Goal: Information Seeking & Learning: Find specific fact

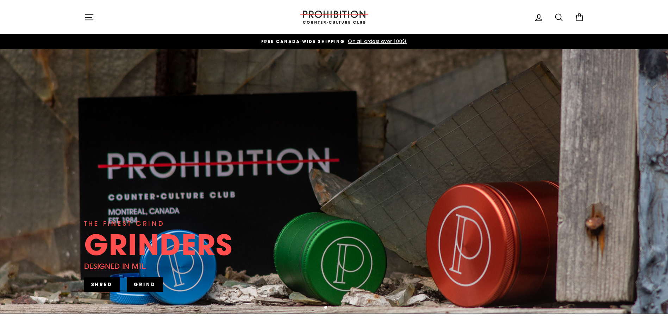
click at [556, 18] on icon at bounding box center [559, 17] width 10 height 10
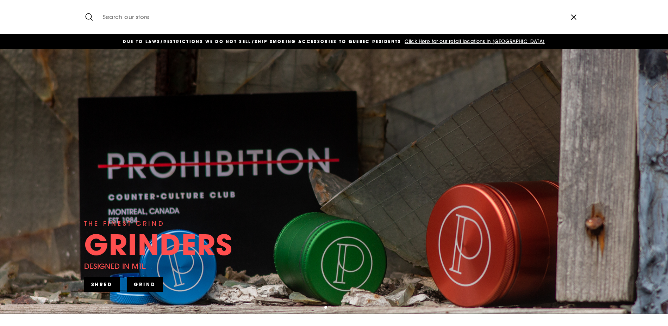
paste input "[PERSON_NAME]"
type input "[PERSON_NAME]"
click at [84, 5] on button "Search" at bounding box center [91, 17] width 15 height 24
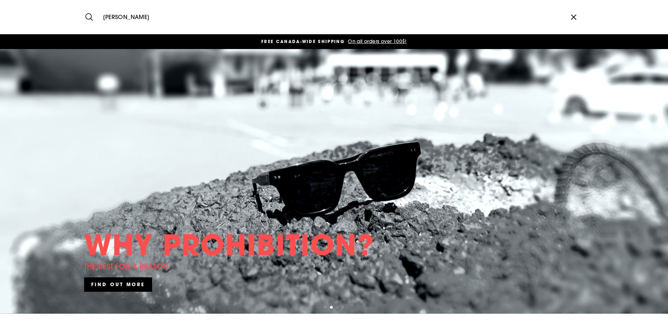
click at [578, 16] on icon "button" at bounding box center [574, 17] width 11 height 11
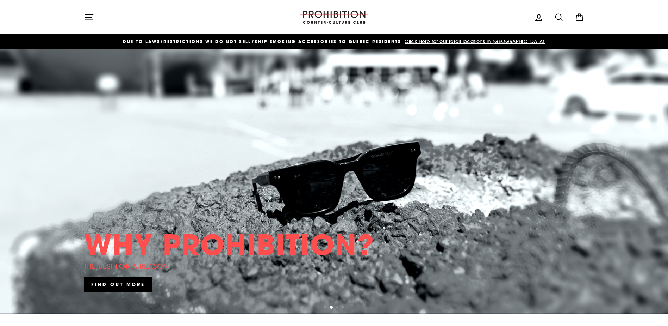
click at [92, 19] on icon "button" at bounding box center [89, 17] width 10 height 10
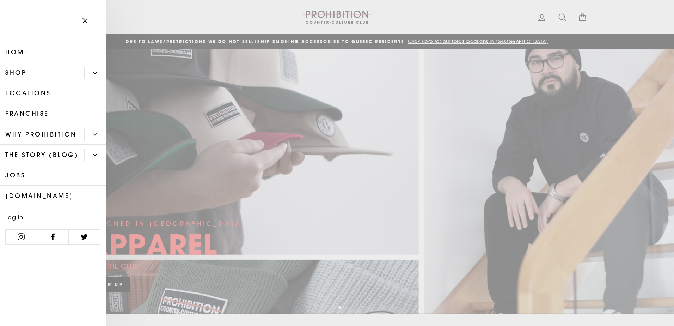
click at [96, 72] on icon "Primary" at bounding box center [95, 73] width 4 height 4
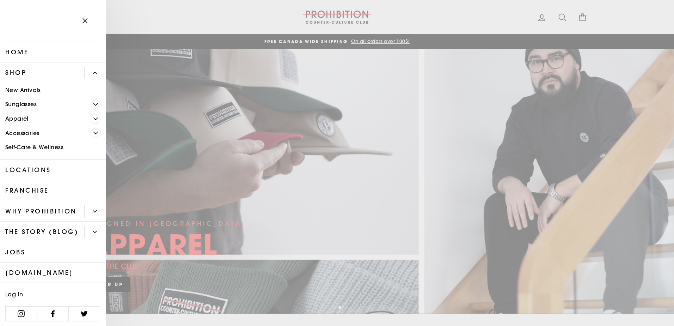
click at [91, 116] on span "Primary" at bounding box center [96, 119] width 10 height 10
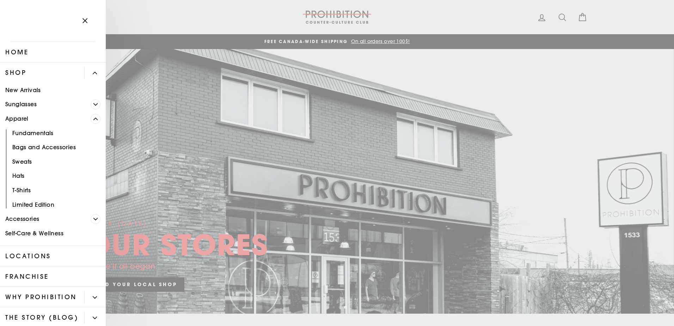
click at [93, 104] on icon "Primary" at bounding box center [95, 104] width 4 height 4
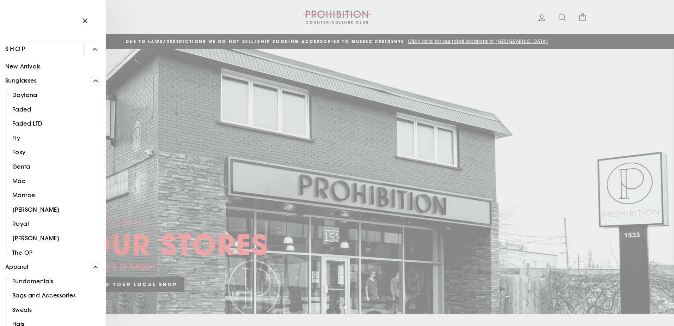
scroll to position [35, 0]
